Goal: Information Seeking & Learning: Learn about a topic

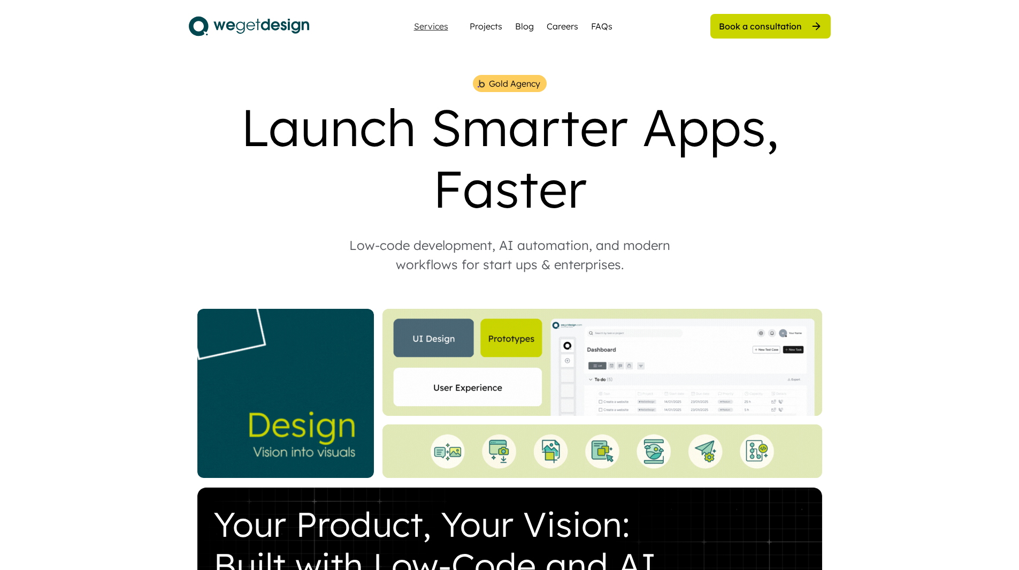
click at [422, 27] on div "Services" at bounding box center [431, 26] width 43 height 9
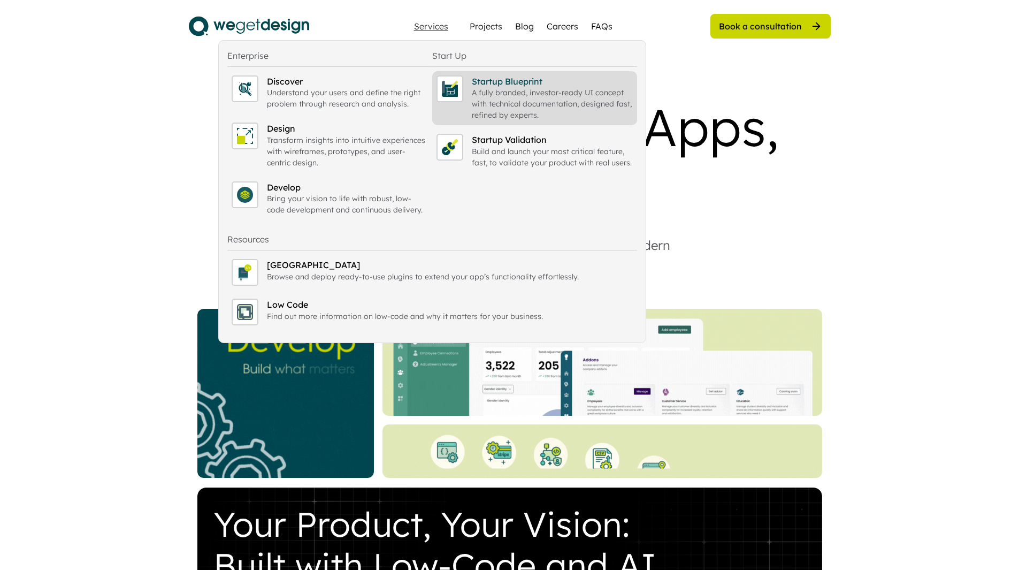
click at [493, 80] on div "Startup Blueprint" at bounding box center [552, 81] width 161 height 12
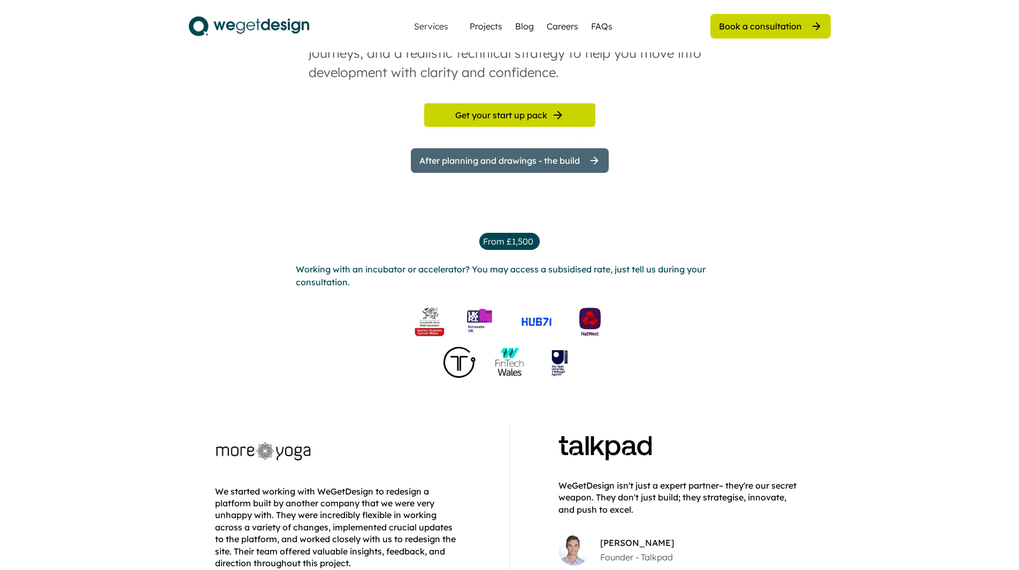
scroll to position [642, 0]
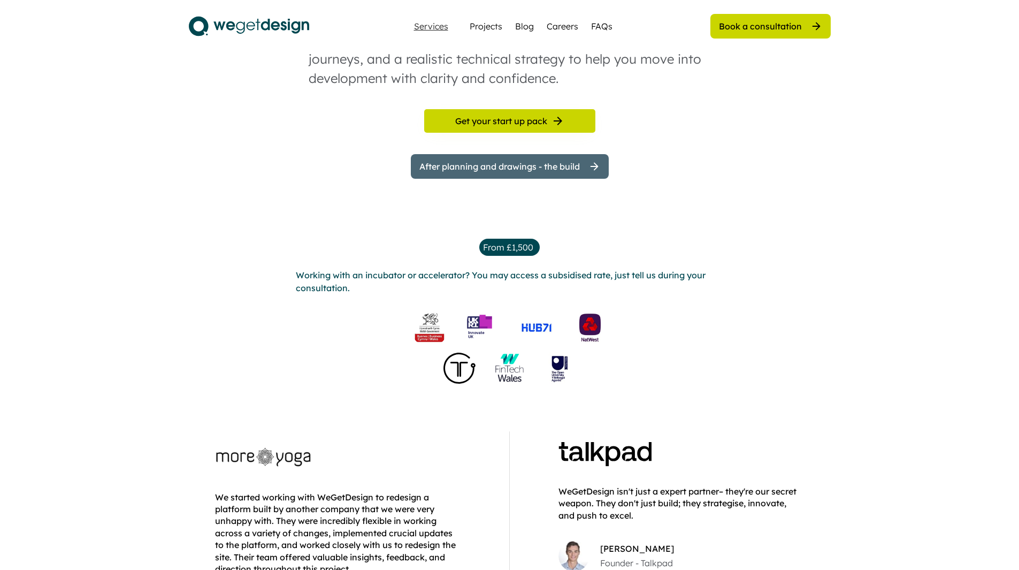
click at [440, 26] on div "Services" at bounding box center [431, 26] width 43 height 9
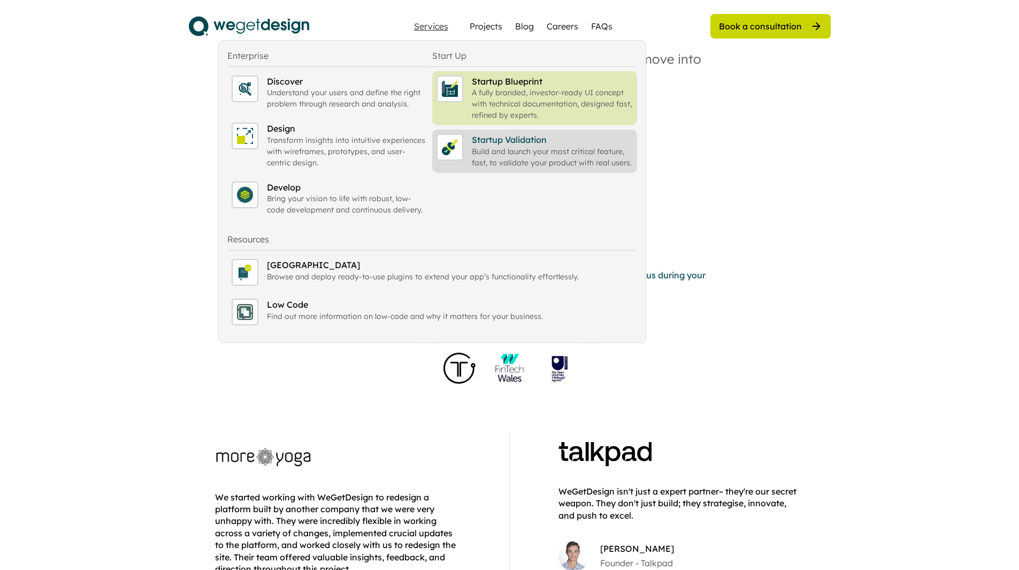
click at [526, 133] on div "Startup Validation Build and launch your most critical feature, fast, to valida…" at bounding box center [534, 151] width 205 height 43
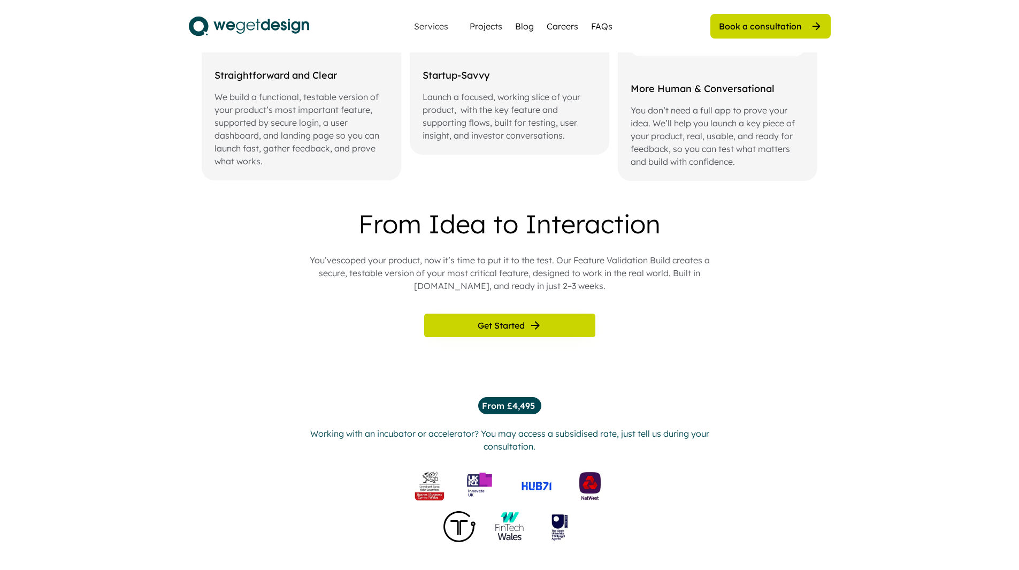
scroll to position [321, 0]
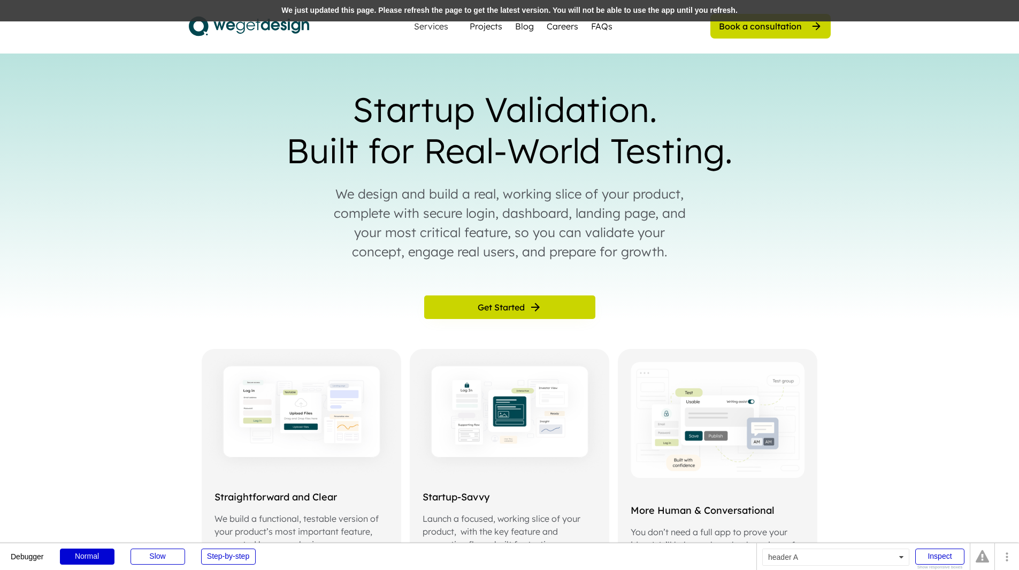
click at [446, 10] on div "We just updated this page. Please refresh the page to get the latest version. Y…" at bounding box center [509, 10] width 1019 height 21
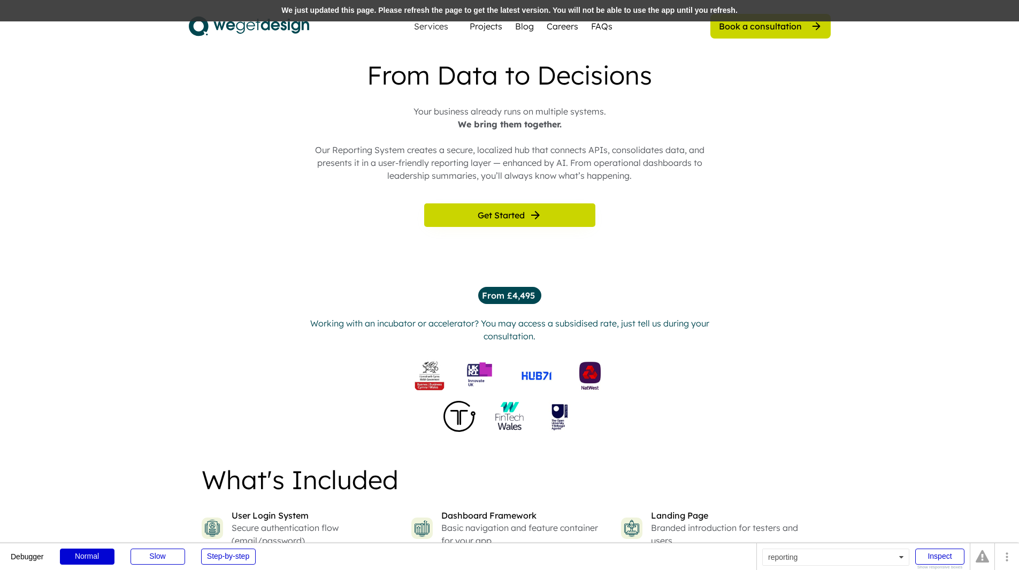
scroll to position [803, 0]
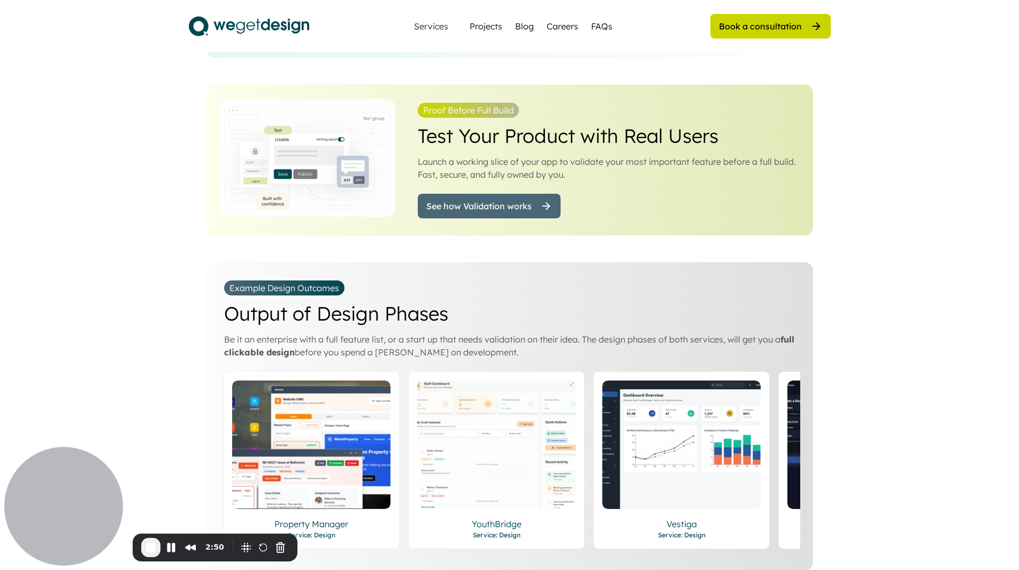
scroll to position [1766, 0]
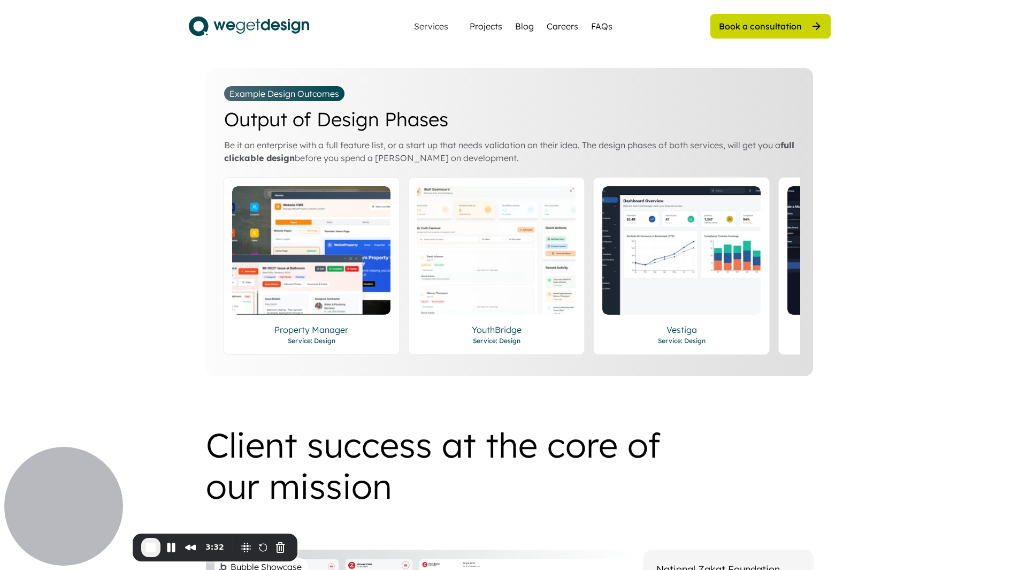
click at [146, 549] on span "End Recording" at bounding box center [150, 547] width 13 height 13
